Goal: Transaction & Acquisition: Purchase product/service

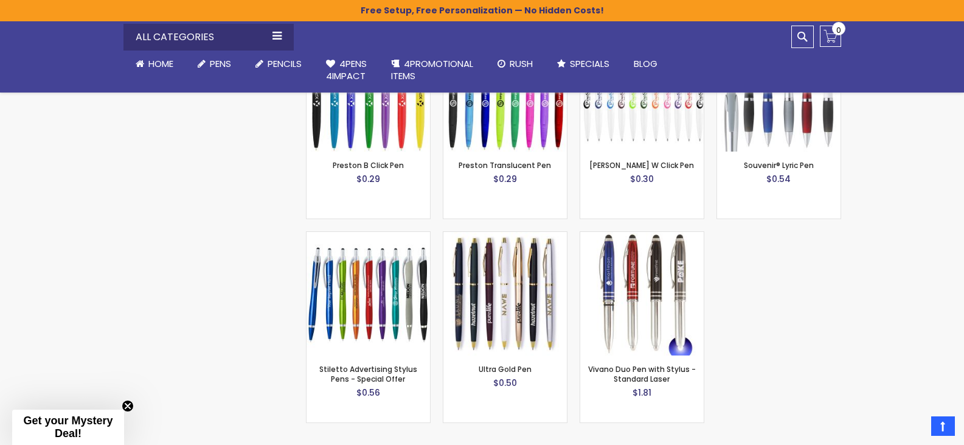
scroll to position [1581, 0]
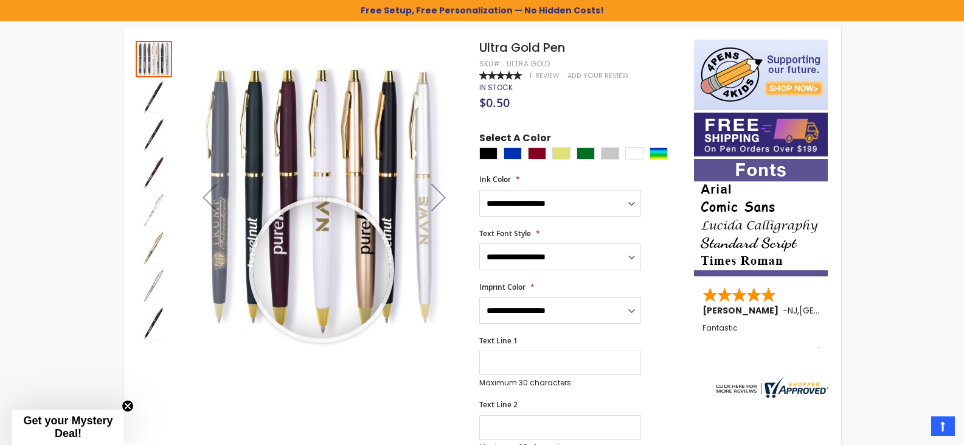
scroll to position [204, 0]
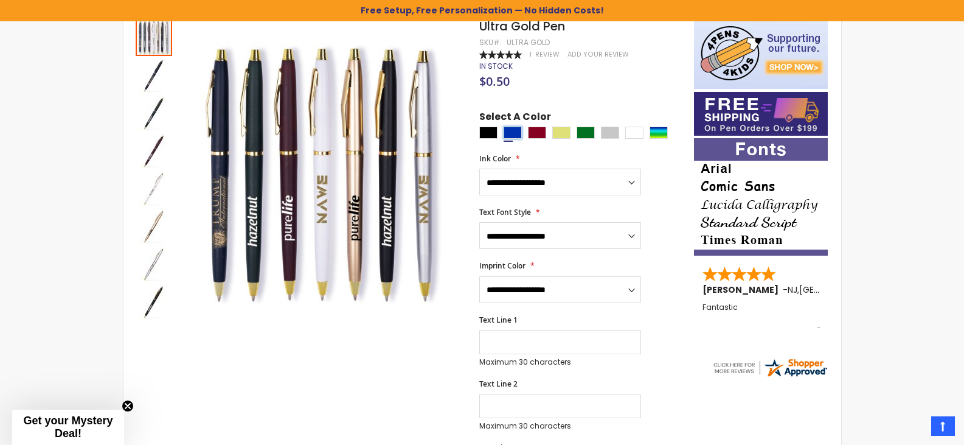
click at [521, 132] on div "Blue" at bounding box center [513, 132] width 18 height 12
type input "****"
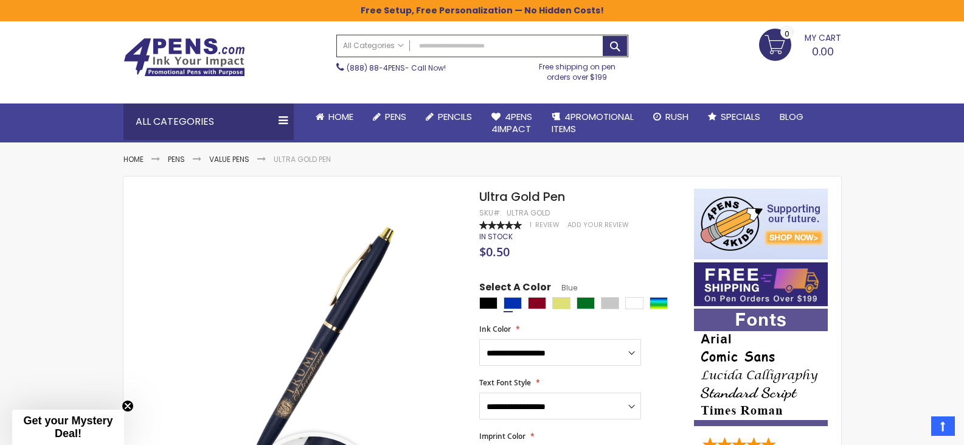
scroll to position [0, 0]
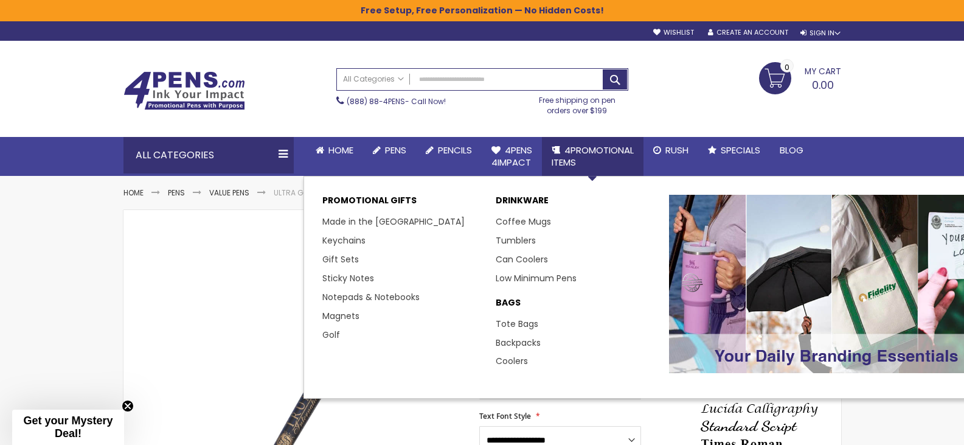
click at [594, 149] on span "4PROMOTIONAL ITEMS" at bounding box center [593, 156] width 82 height 25
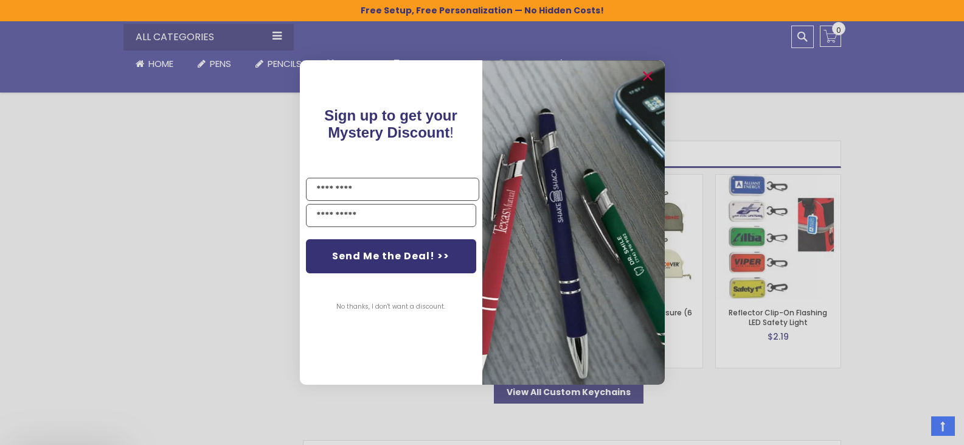
scroll to position [1643, 0]
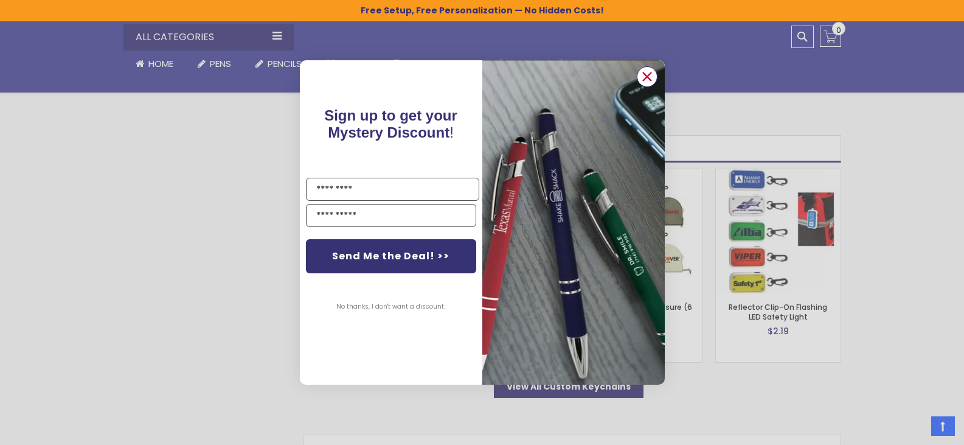
click at [647, 77] on icon "Close dialog" at bounding box center [647, 76] width 8 height 8
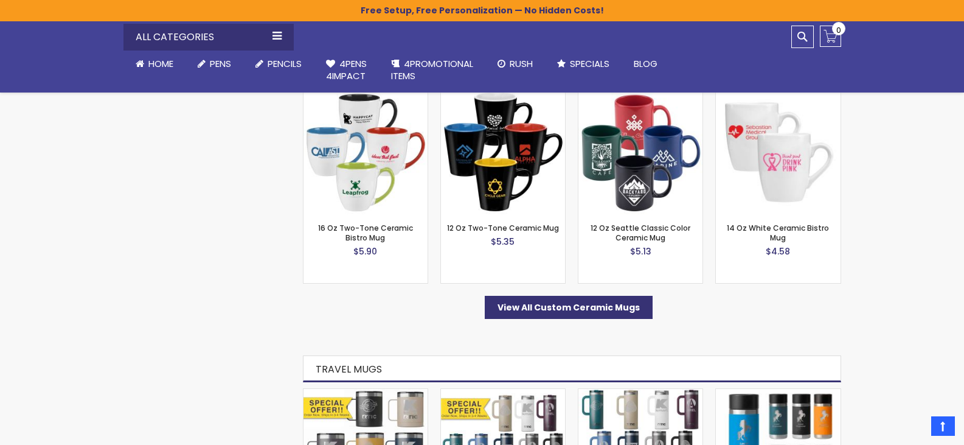
scroll to position [791, 0]
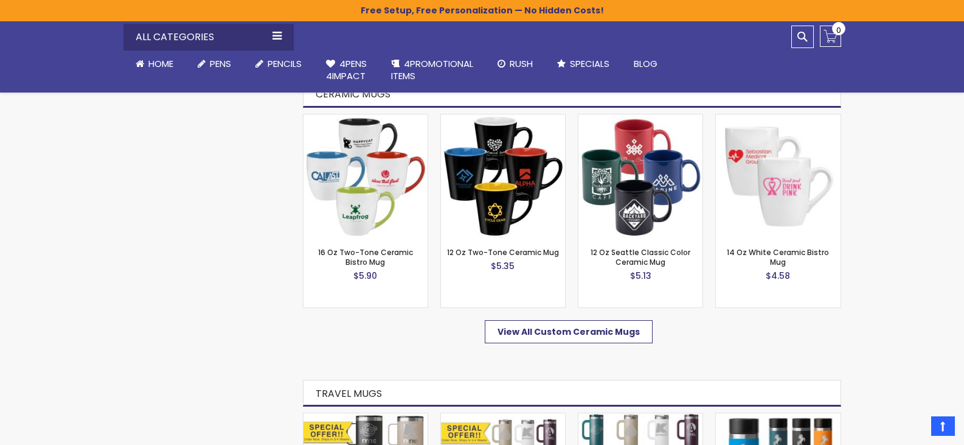
click at [521, 336] on span "View All Custom Ceramic Mugs" at bounding box center [568, 331] width 142 height 12
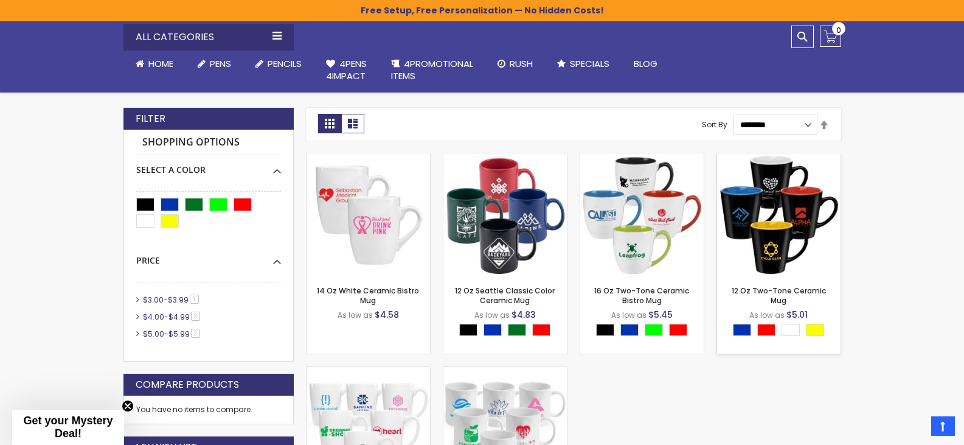
scroll to position [144, 0]
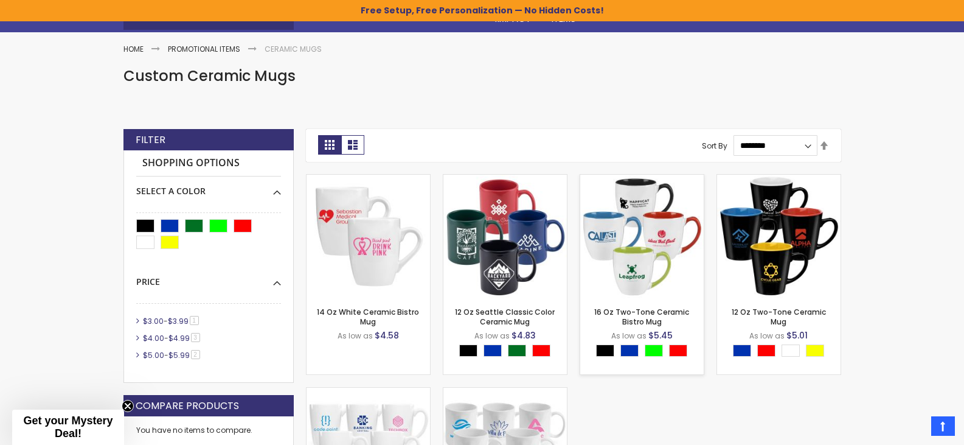
click at [639, 265] on img at bounding box center [641, 236] width 123 height 123
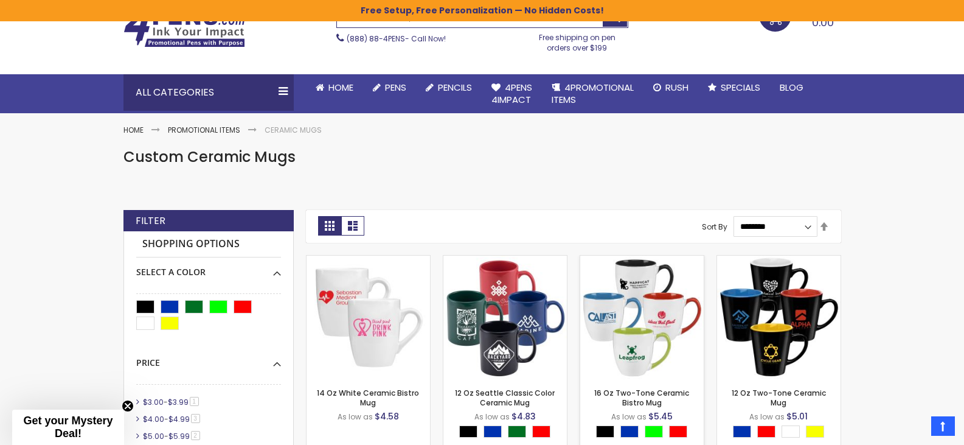
scroll to position [0, 0]
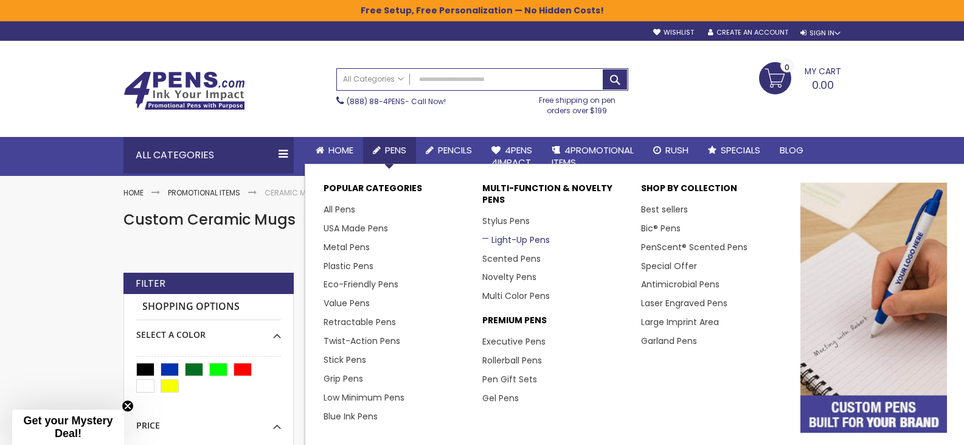
click at [508, 238] on link "Light-Up Pens" at bounding box center [516, 240] width 68 height 12
click at [493, 221] on link "Stylus Pens" at bounding box center [510, 221] width 57 height 12
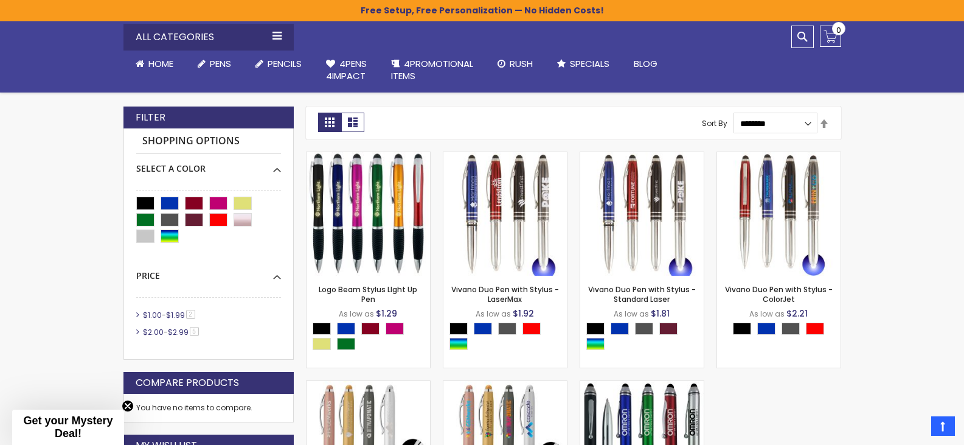
scroll to position [304, 0]
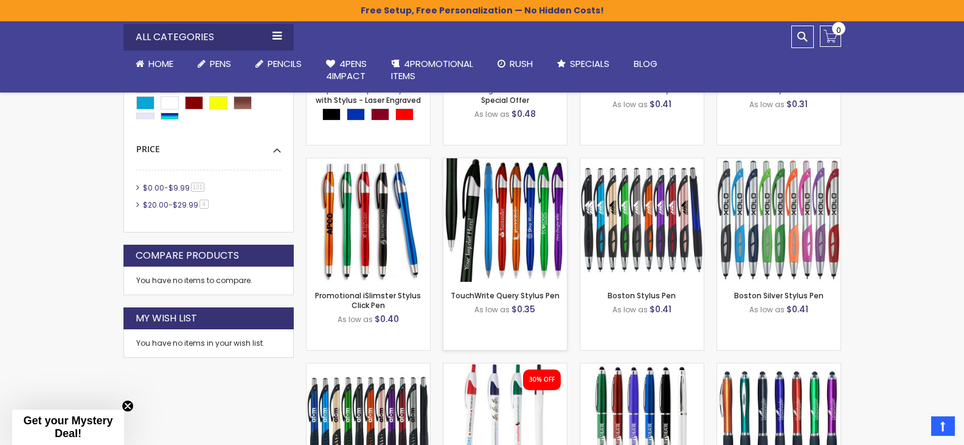
scroll to position [508, 0]
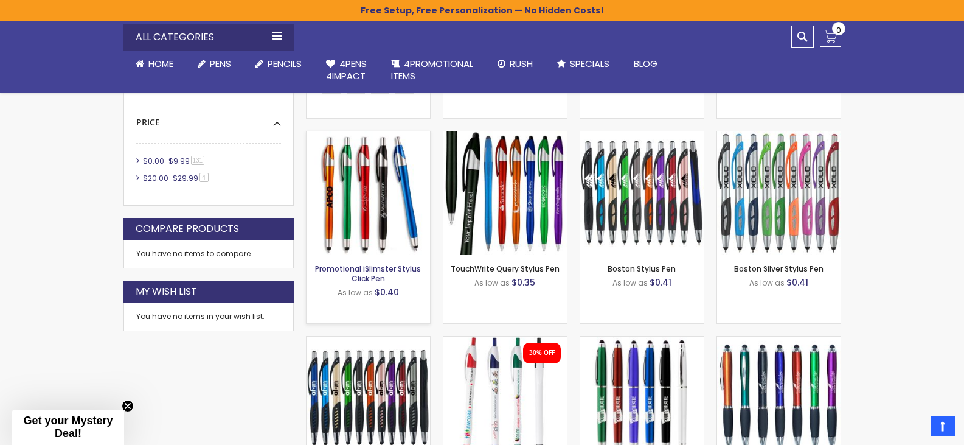
click at [375, 271] on link "Promotional iSlimster Stylus Click Pen" at bounding box center [368, 273] width 106 height 20
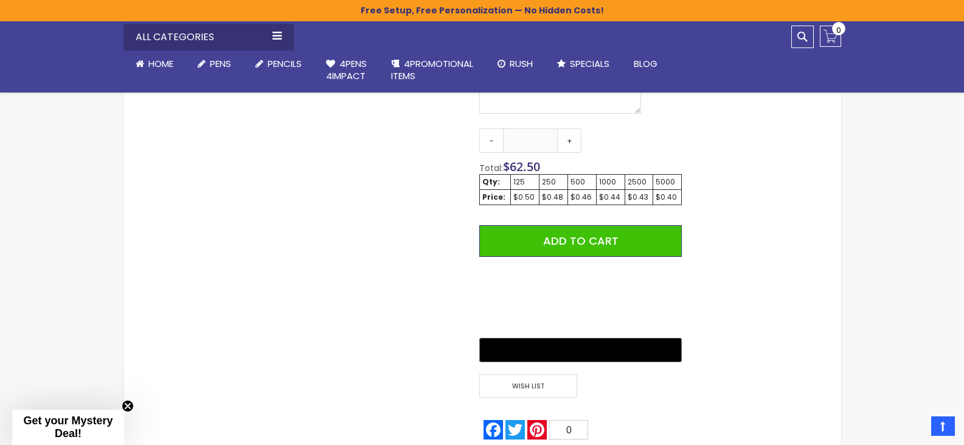
scroll to position [994, 0]
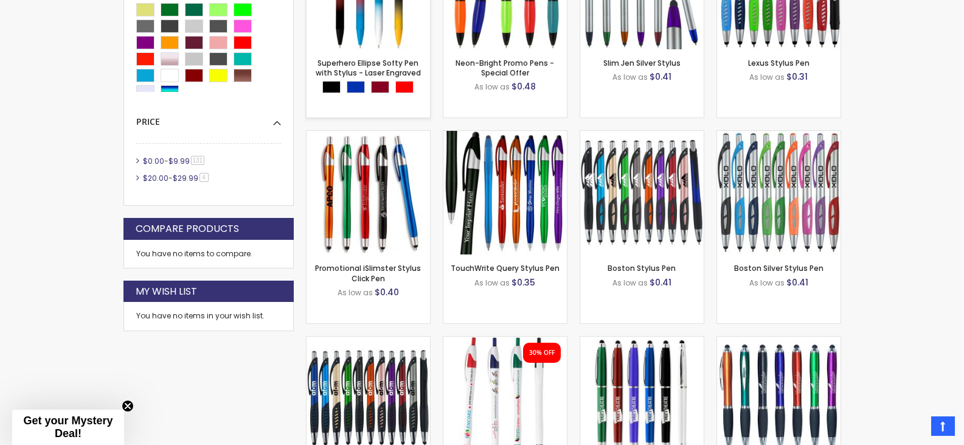
scroll to position [508, 0]
